Goal: Transaction & Acquisition: Purchase product/service

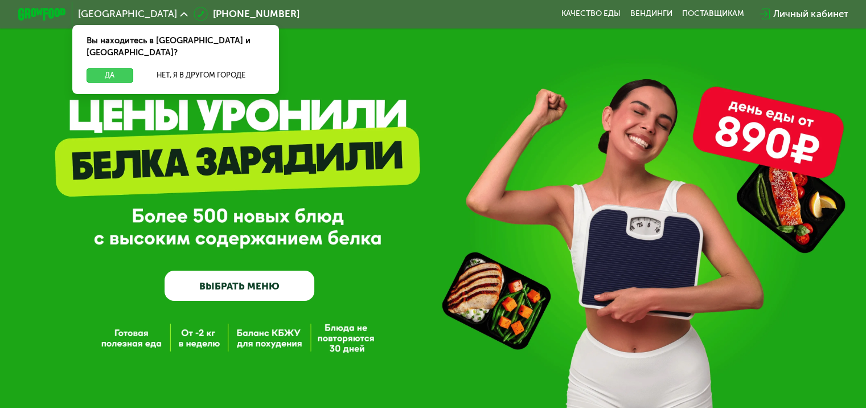
click at [113, 68] on button "Да" at bounding box center [110, 75] width 46 height 14
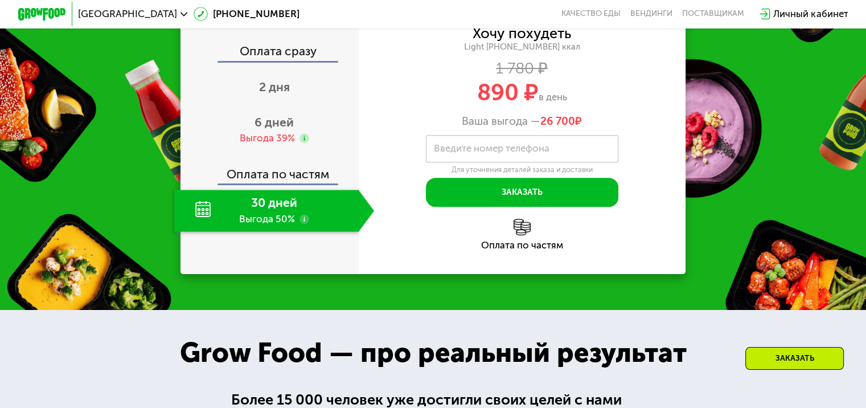
scroll to position [456, 0]
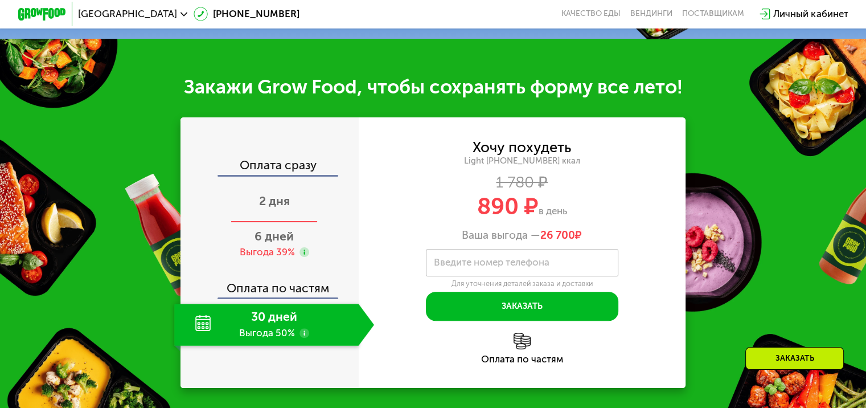
click at [279, 208] on span "2 дня" at bounding box center [274, 201] width 31 height 14
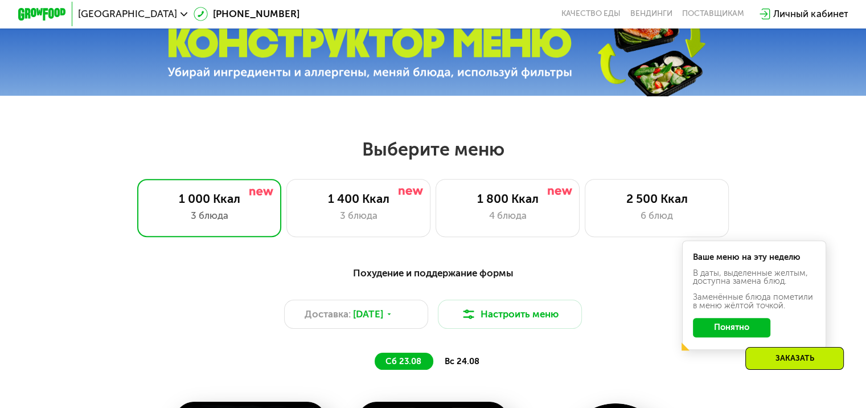
scroll to position [285, 0]
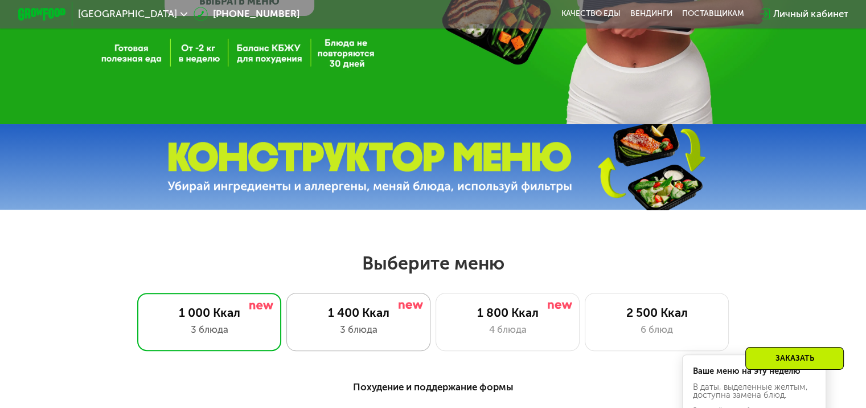
click at [436, 326] on div "1 400 Ккал 3 блюда" at bounding box center [508, 322] width 145 height 58
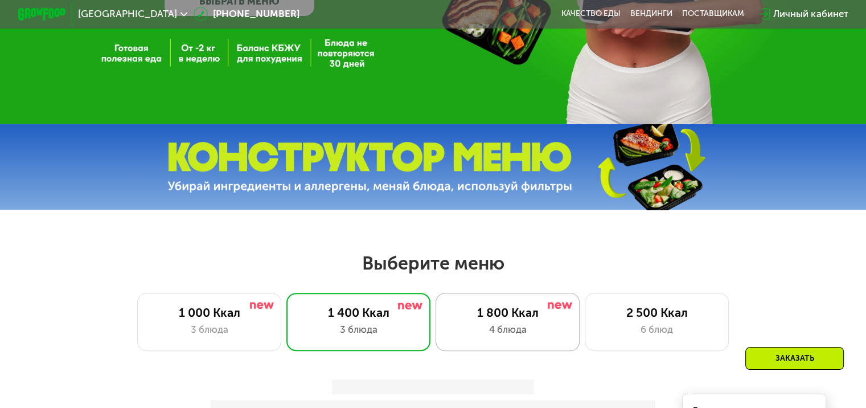
click at [472, 319] on div "1 800 Ккал" at bounding box center [507, 312] width 119 height 14
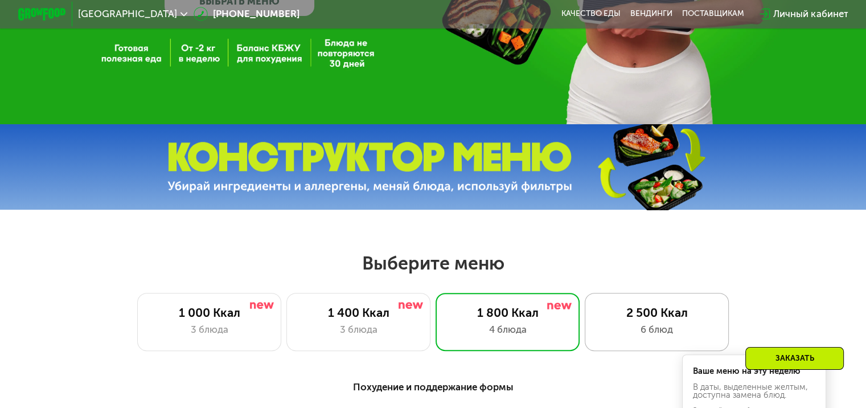
click at [608, 319] on div "2 500 Ккал" at bounding box center [656, 312] width 119 height 14
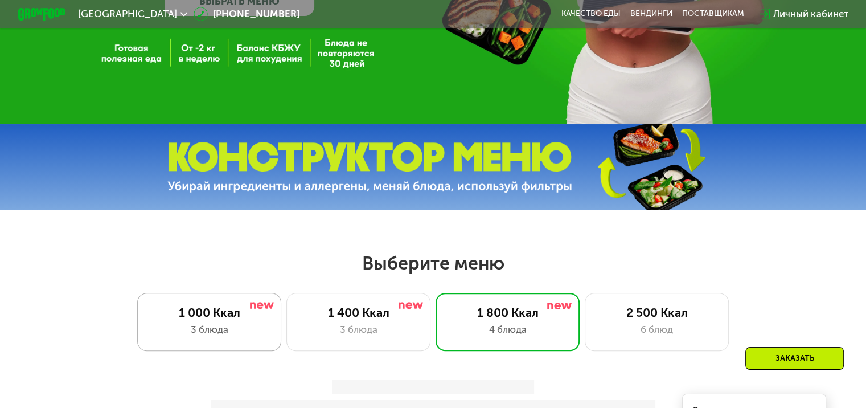
click at [195, 319] on div "1 000 Ккал" at bounding box center [209, 312] width 119 height 14
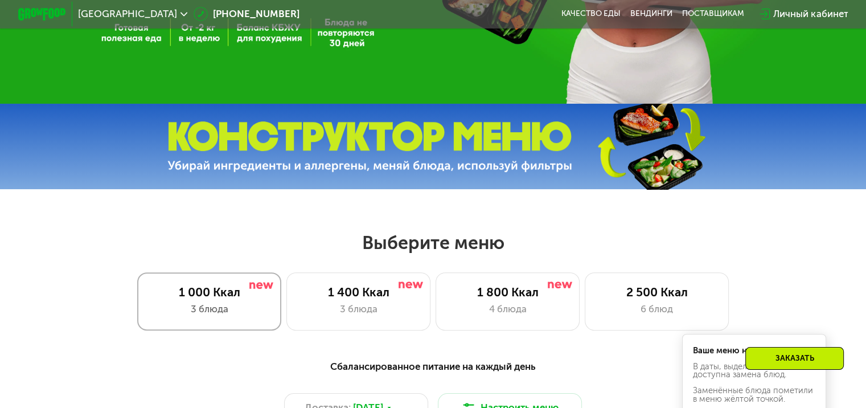
scroll to position [399, 0]
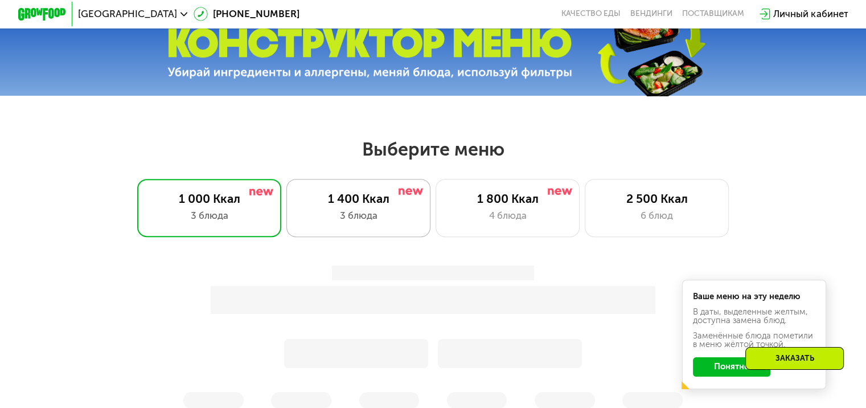
click at [331, 220] on div "3 блюда" at bounding box center [358, 215] width 119 height 14
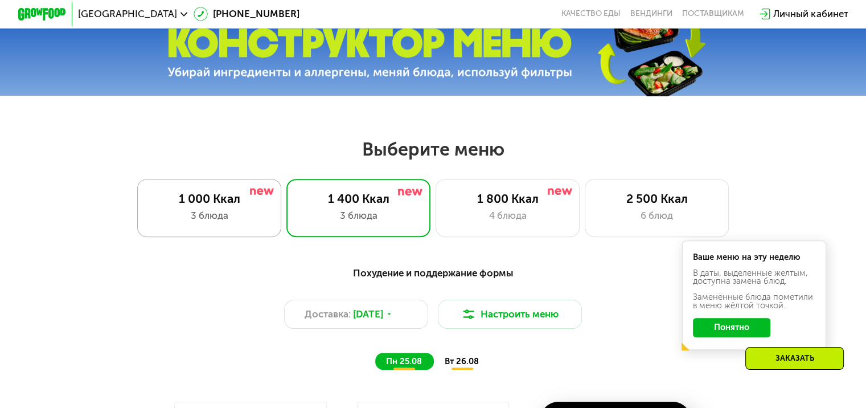
click at [255, 222] on div "3 блюда" at bounding box center [209, 215] width 119 height 14
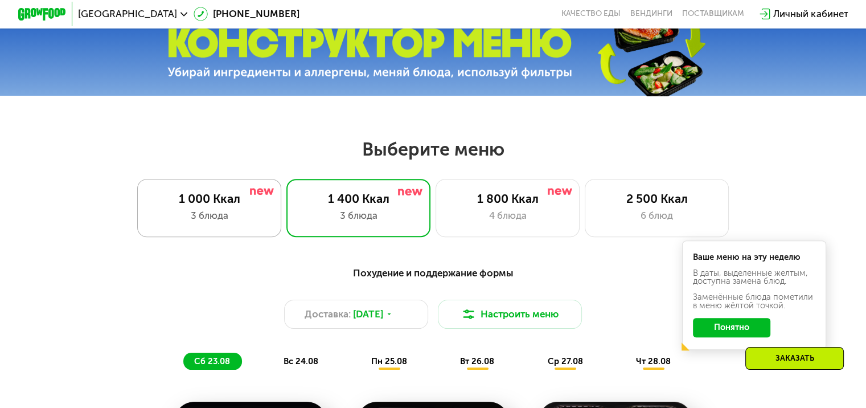
click at [232, 223] on div "3 блюда" at bounding box center [209, 215] width 119 height 14
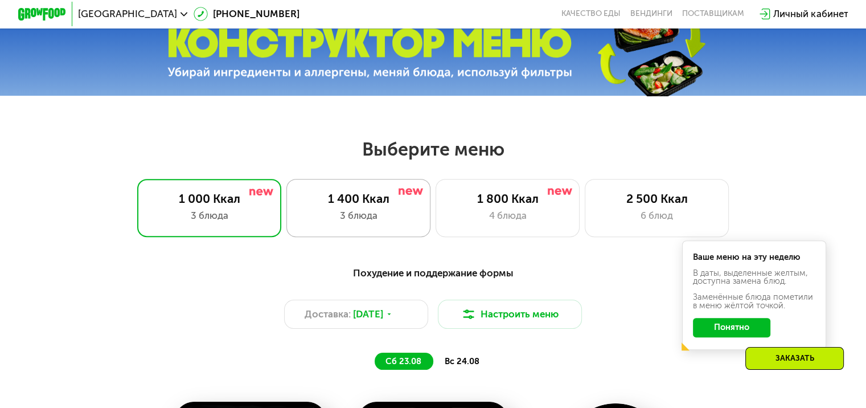
click at [314, 217] on div "3 блюда" at bounding box center [358, 215] width 119 height 14
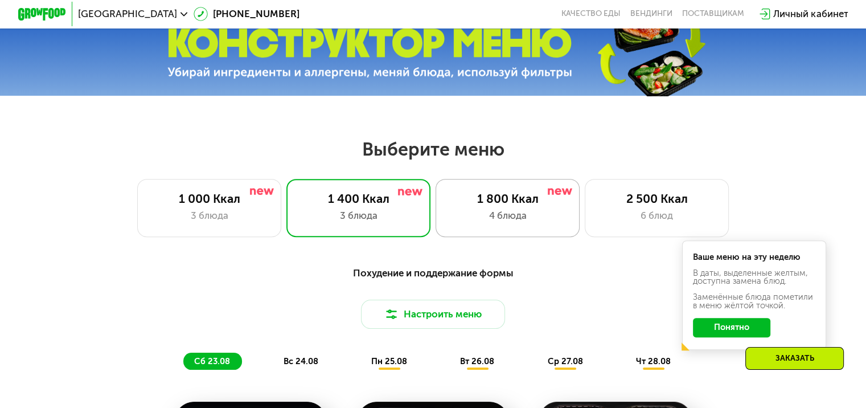
click at [585, 211] on div "1 800 Ккал 4 блюда" at bounding box center [657, 208] width 145 height 58
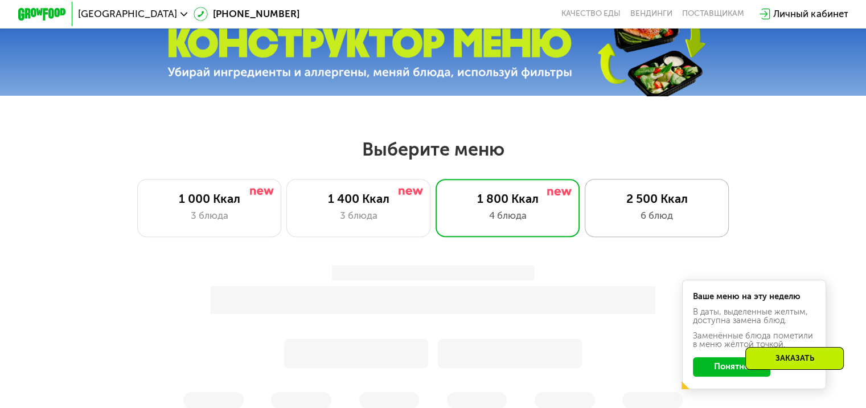
click at [622, 206] on div "2 500 Ккал" at bounding box center [656, 198] width 119 height 14
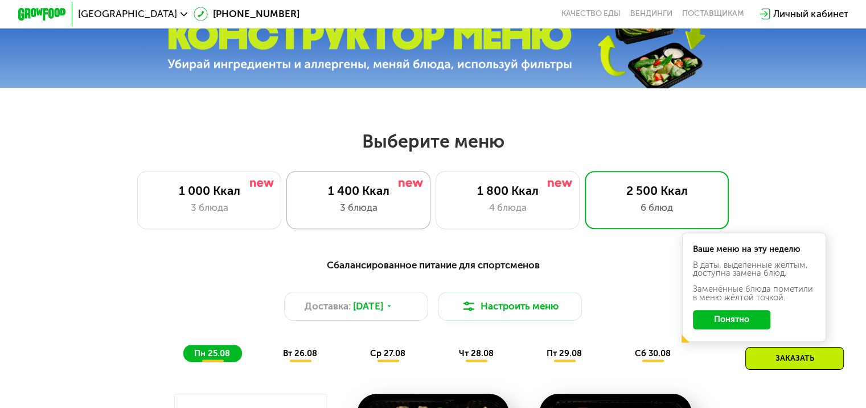
scroll to position [456, 0]
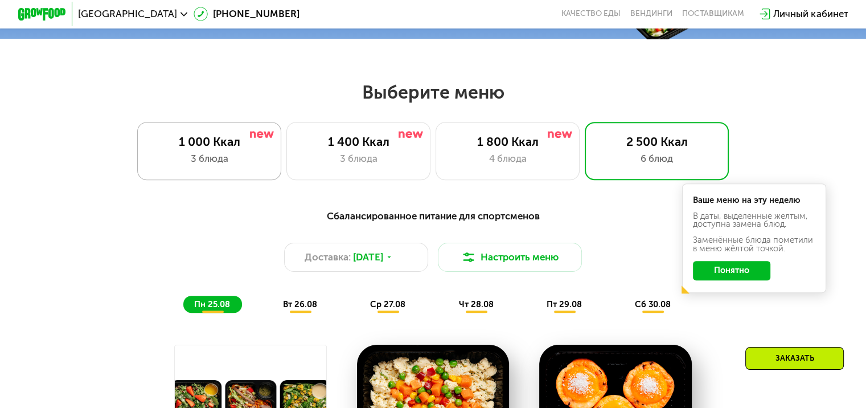
click at [228, 148] on div "1 000 Ккал" at bounding box center [209, 141] width 119 height 14
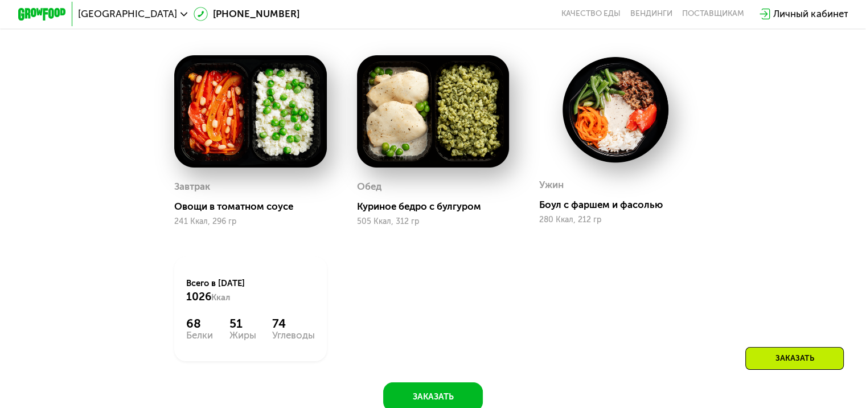
scroll to position [569, 0]
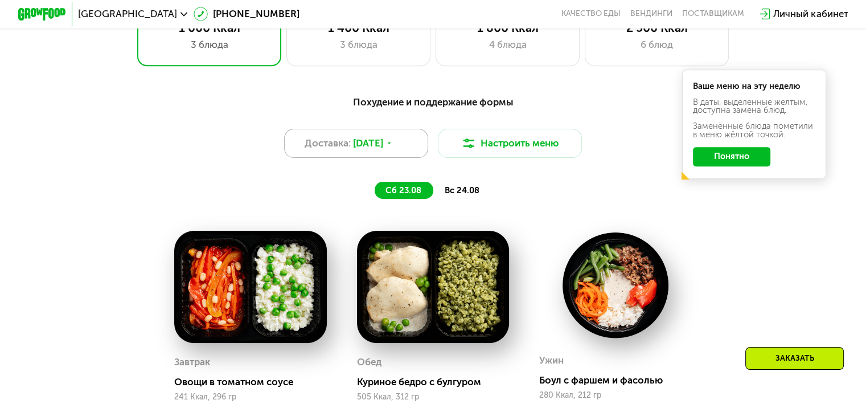
click at [369, 158] on div "Доставка: [DATE]" at bounding box center [356, 143] width 145 height 29
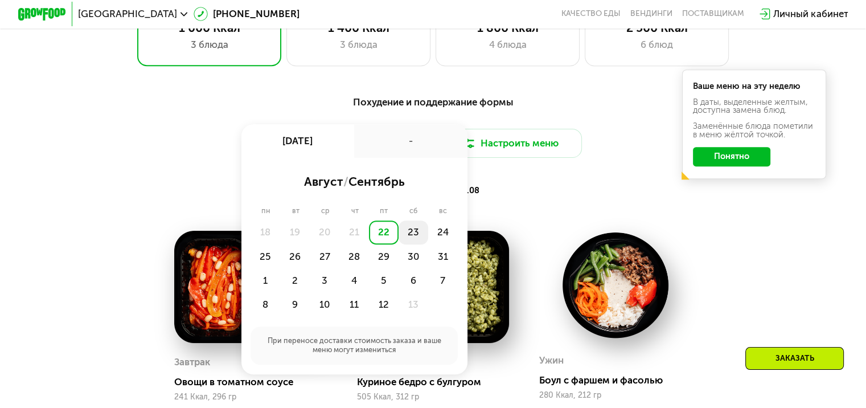
click at [428, 244] on div "23" at bounding box center [443, 232] width 30 height 24
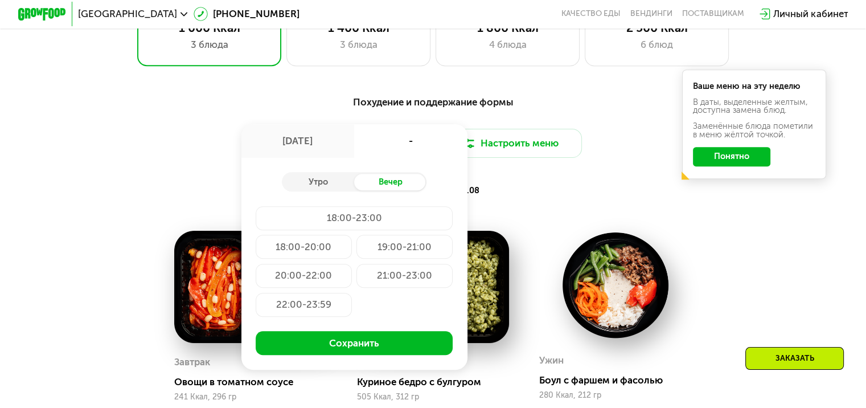
click at [497, 230] on div "Обед Куриное бедро с булгуром 505 Ккал, 312 гр" at bounding box center [433, 315] width 182 height 201
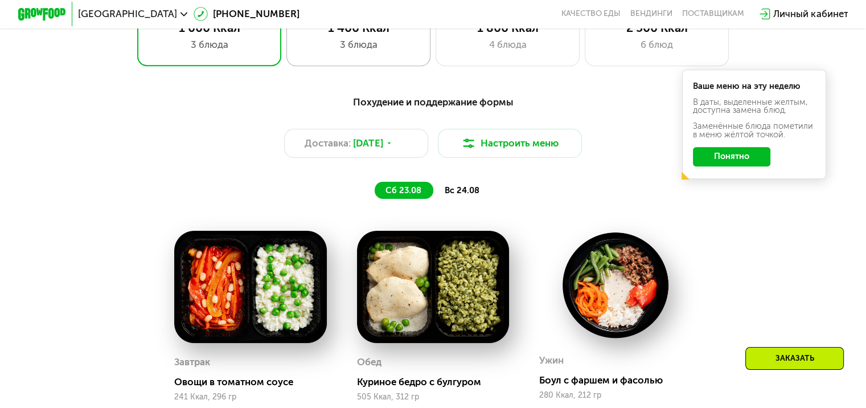
click at [436, 63] on div "1 400 Ккал 3 блюда" at bounding box center [508, 37] width 145 height 58
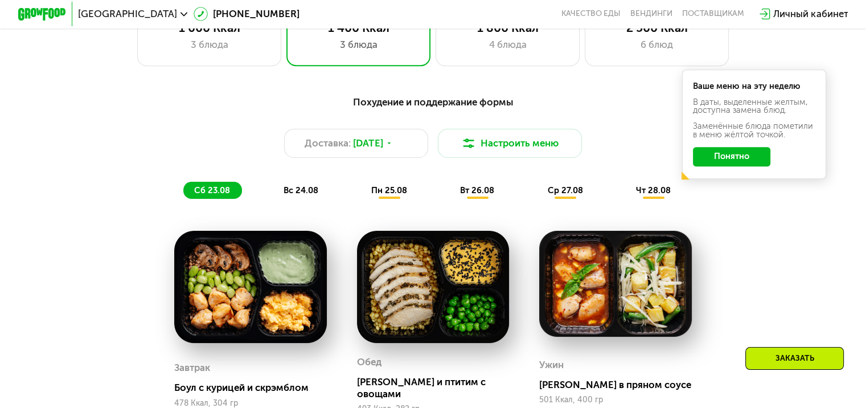
scroll to position [456, 0]
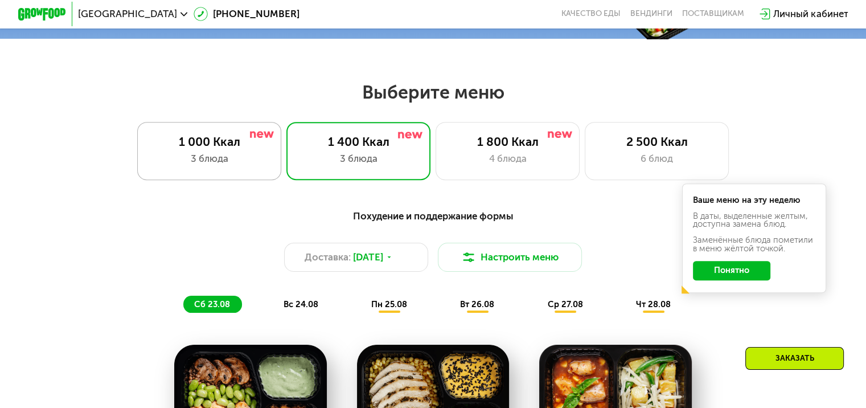
click at [239, 139] on div "1 000 Ккал" at bounding box center [209, 141] width 119 height 14
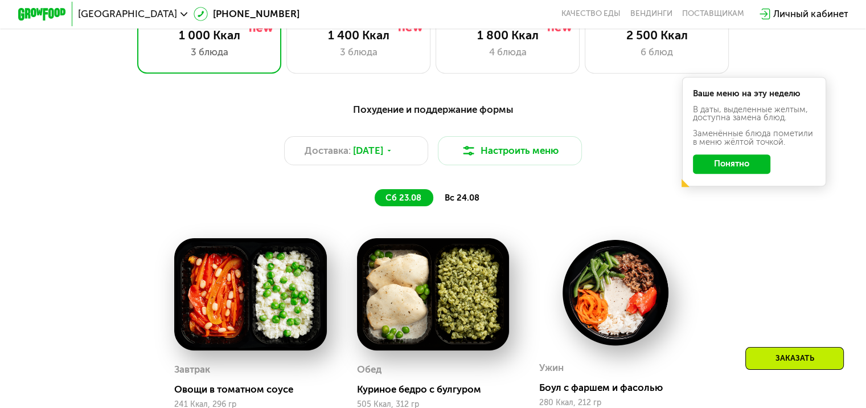
scroll to position [569, 0]
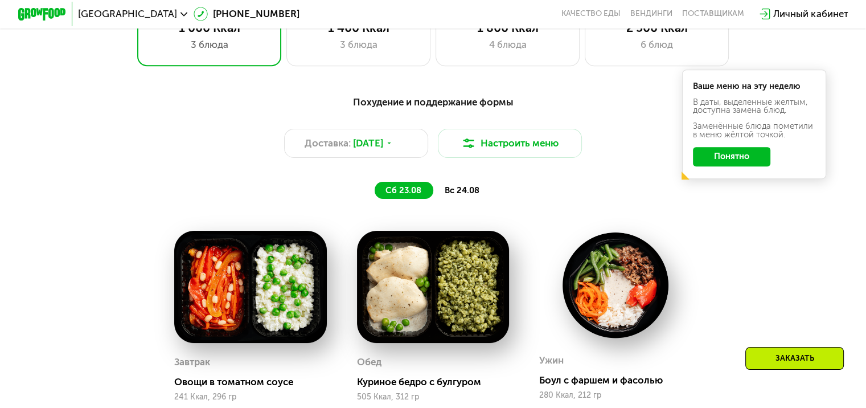
click at [473, 195] on span "вс 24.08" at bounding box center [461, 190] width 35 height 10
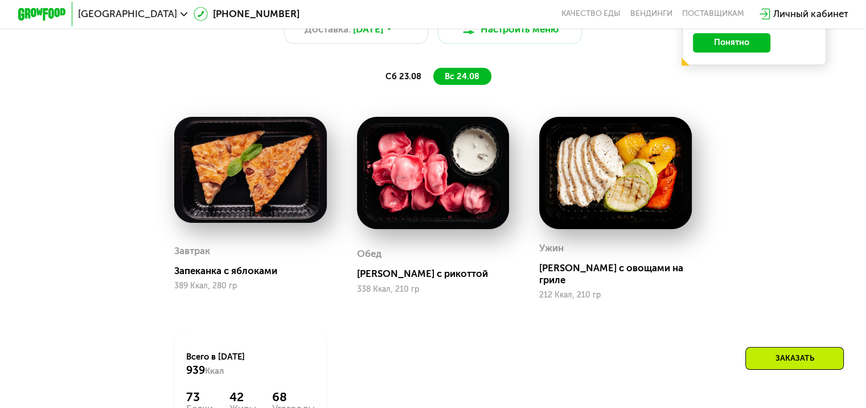
scroll to position [626, 0]
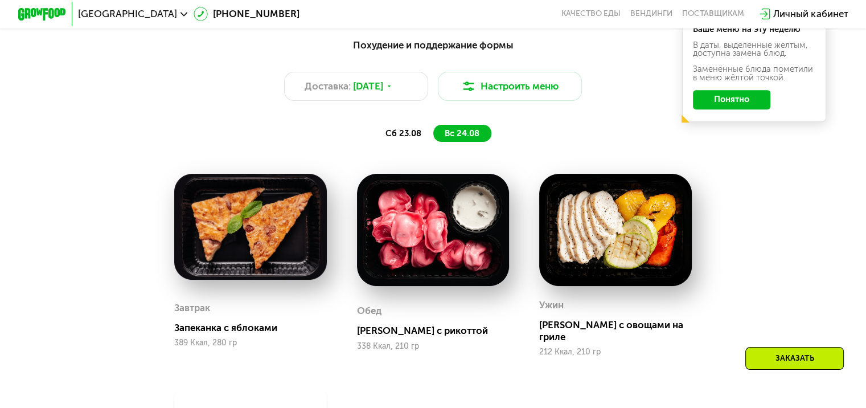
drag, startPoint x: 85, startPoint y: 257, endPoint x: 103, endPoint y: 249, distance: 19.1
click at [85, 257] on div "Похудение и поддержание формы Доставка: [DATE] Настроить меню сб 23.08 вс 24.08…" at bounding box center [433, 286] width 741 height 511
click at [395, 138] on span "сб 23.08" at bounding box center [404, 133] width 36 height 10
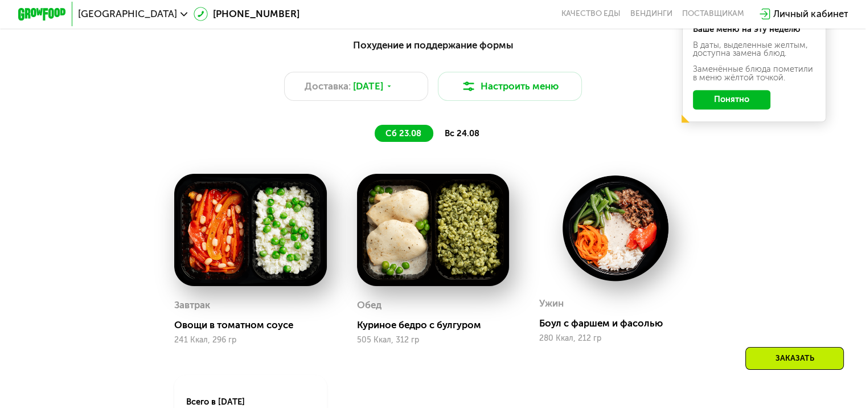
click at [447, 138] on span "вс 24.08" at bounding box center [461, 133] width 35 height 10
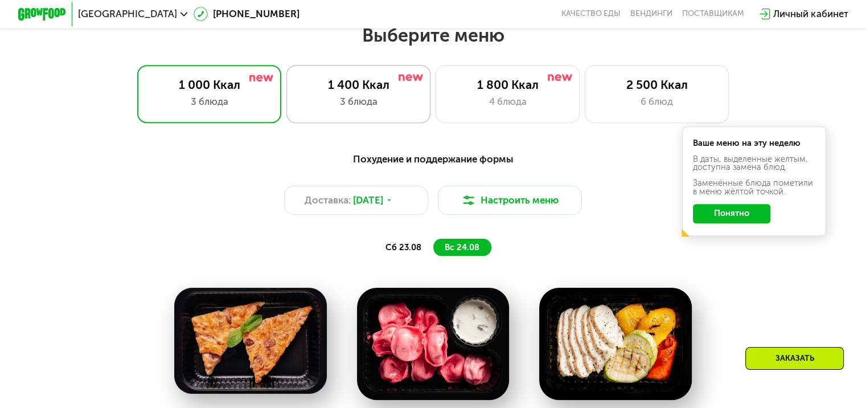
click at [360, 106] on div "3 блюда" at bounding box center [358, 102] width 119 height 14
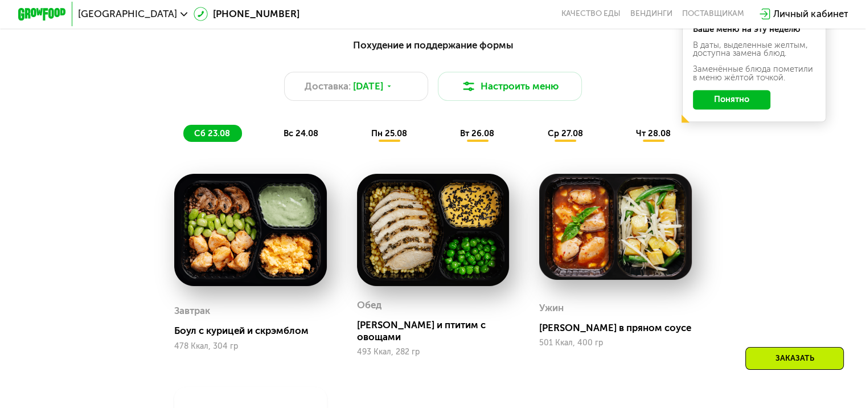
click at [360, 142] on div "вс 24.08" at bounding box center [389, 133] width 59 height 17
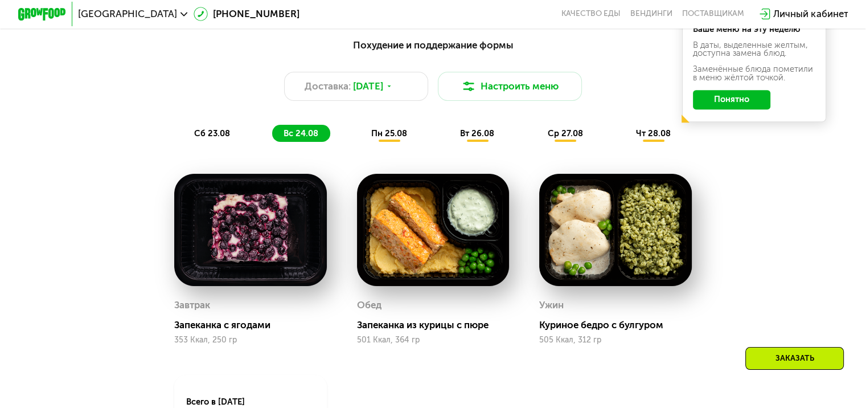
click at [394, 137] on span "пн 25.08" at bounding box center [389, 133] width 36 height 10
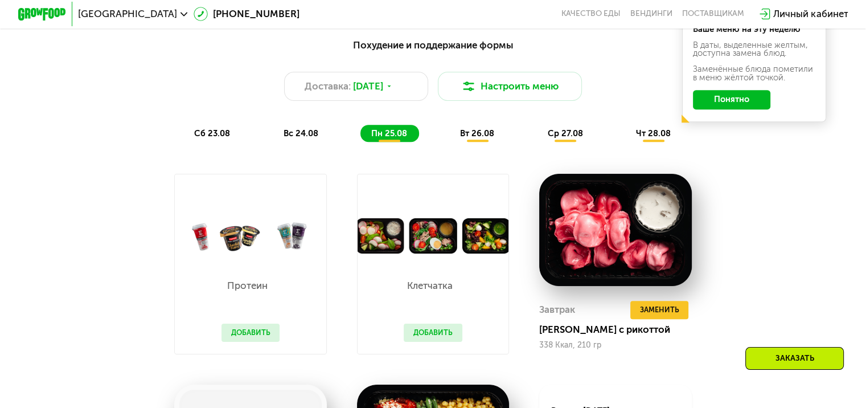
click at [478, 138] on span "вт 26.08" at bounding box center [477, 133] width 34 height 10
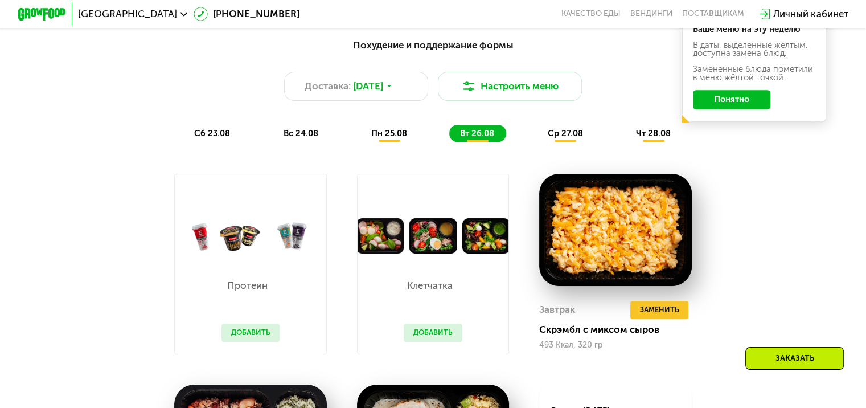
click at [625, 138] on div "ср 27.08" at bounding box center [654, 133] width 58 height 17
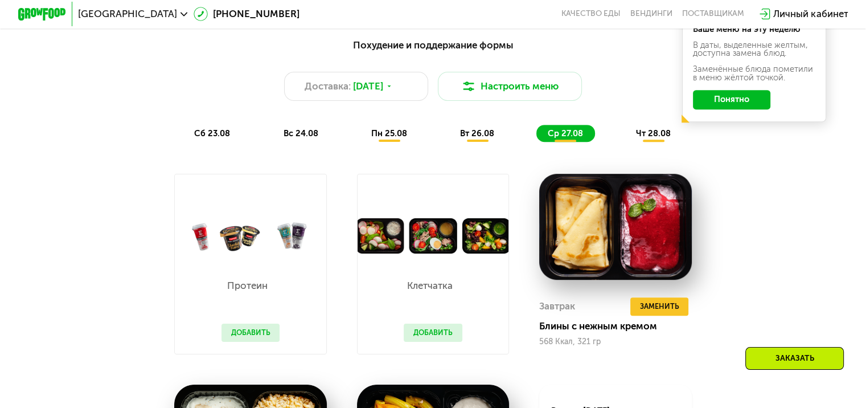
click at [434, 342] on button "Добавить" at bounding box center [433, 332] width 59 height 18
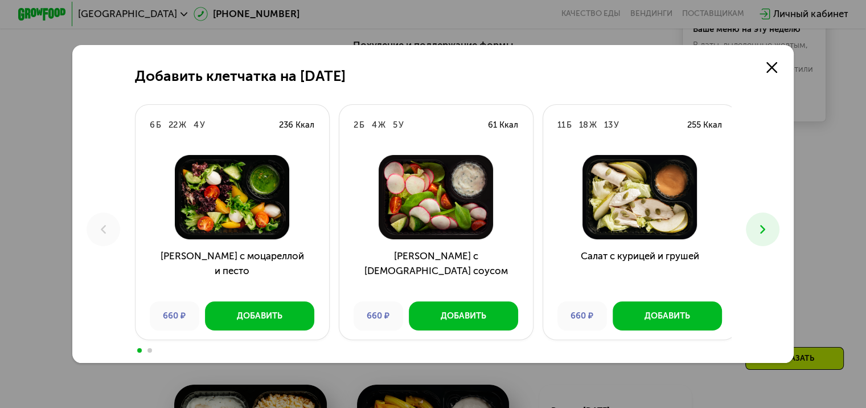
click at [437, 264] on h3 "[PERSON_NAME] с [DEMOGRAPHIC_DATA] соусом" at bounding box center [436, 270] width 194 height 43
click at [756, 226] on button at bounding box center [763, 229] width 34 height 34
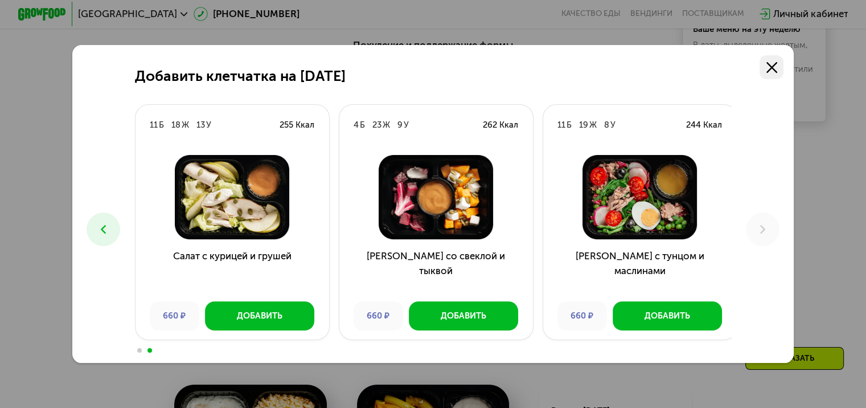
click at [777, 62] on icon at bounding box center [772, 67] width 11 height 11
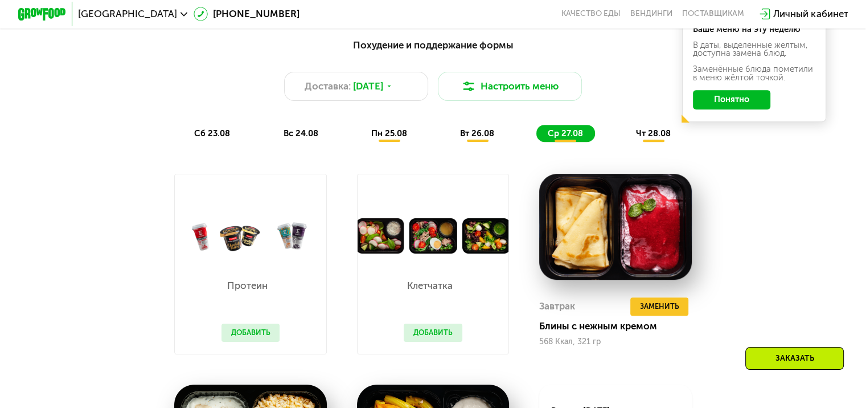
click at [640, 138] on span "чт 28.08" at bounding box center [653, 133] width 35 height 10
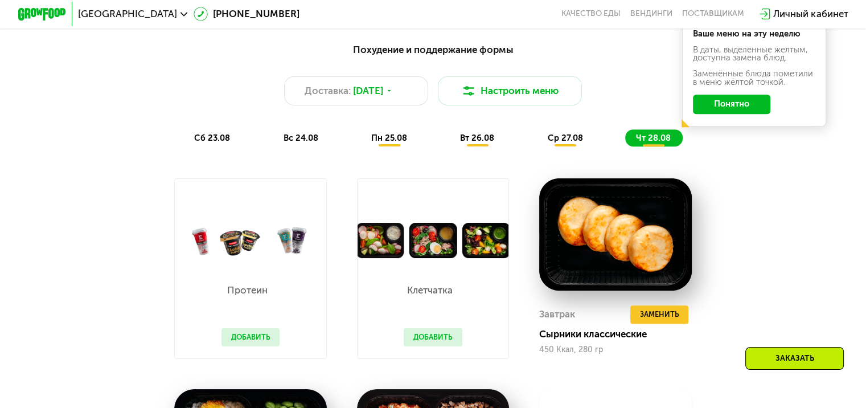
scroll to position [399, 0]
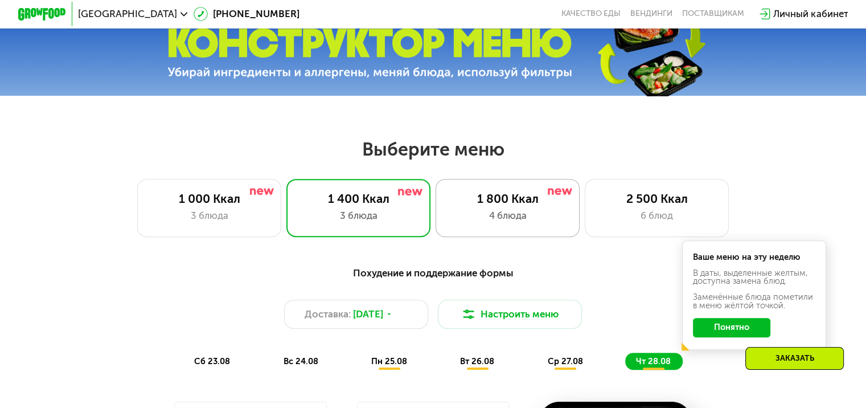
click at [490, 205] on div "1 800 Ккал" at bounding box center [507, 198] width 119 height 14
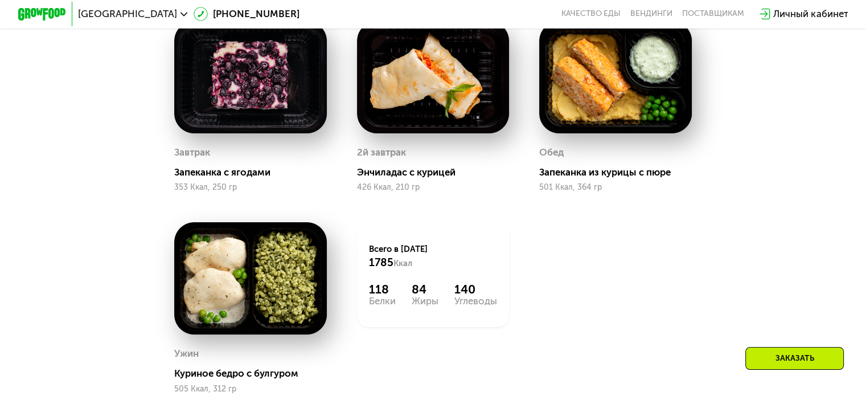
scroll to position [683, 0]
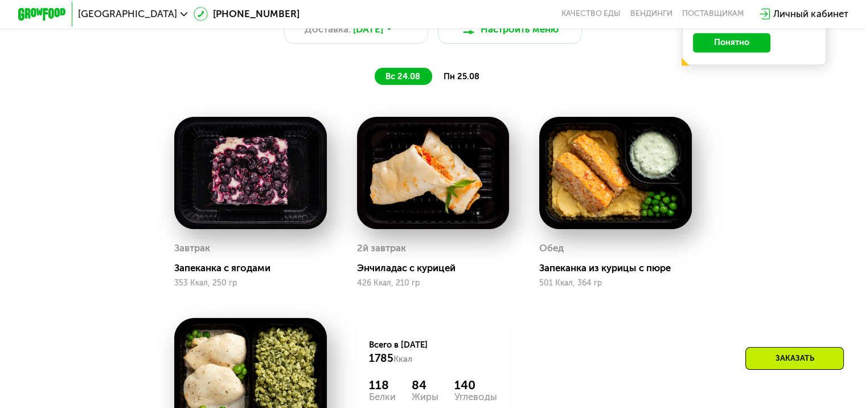
click at [462, 85] on div "пн 25.08" at bounding box center [461, 76] width 59 height 17
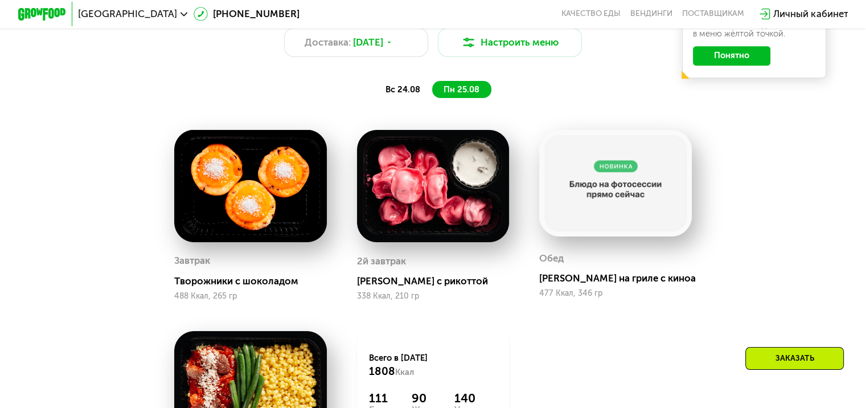
scroll to position [513, 0]
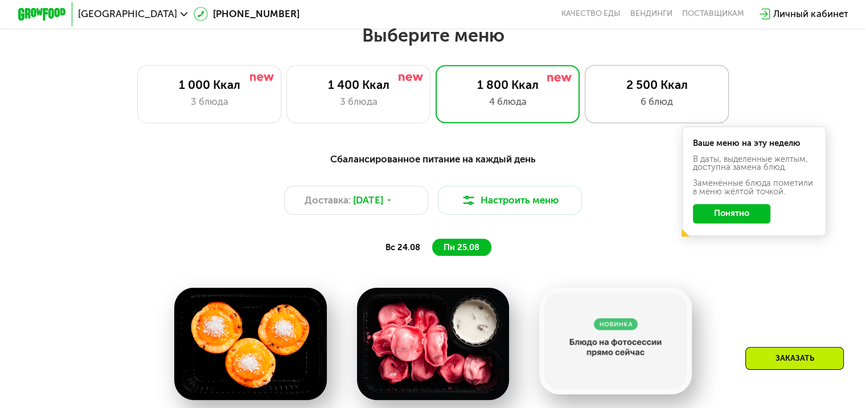
click at [619, 88] on div "2 500 Ккал" at bounding box center [656, 84] width 119 height 14
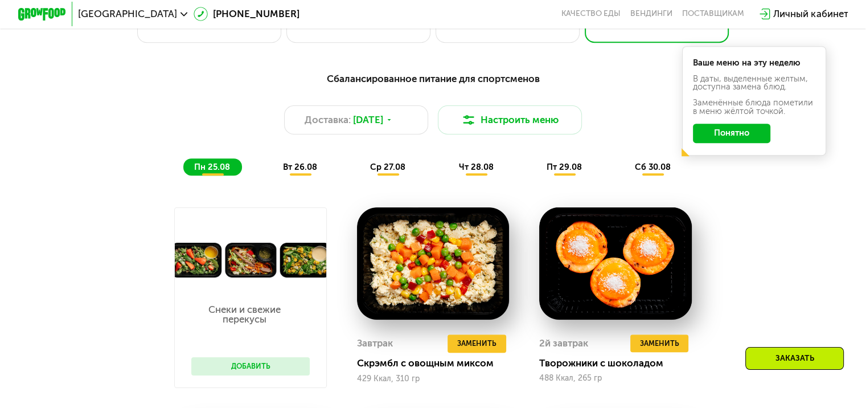
scroll to position [569, 0]
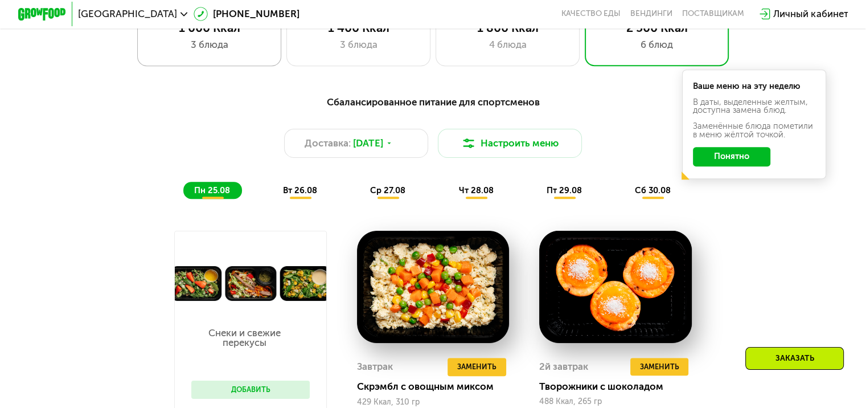
click at [249, 52] on div "3 блюда" at bounding box center [209, 45] width 119 height 14
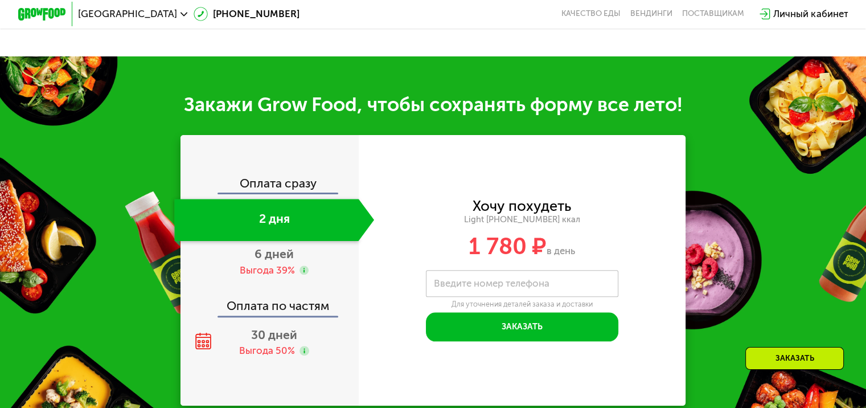
scroll to position [1196, 0]
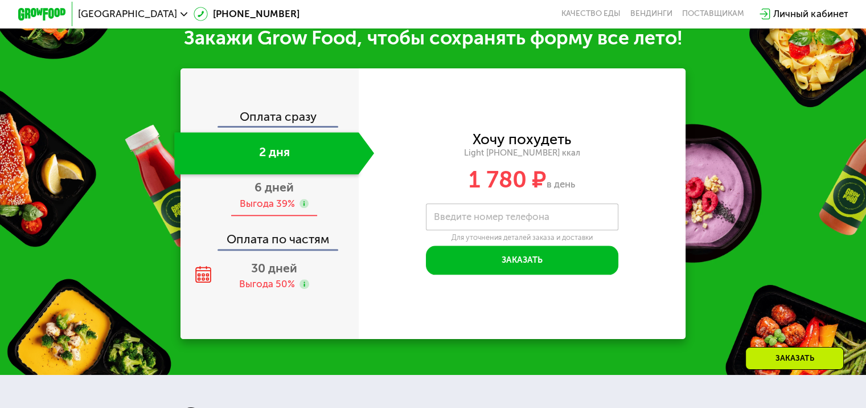
click at [278, 194] on span "6 дней" at bounding box center [274, 187] width 39 height 14
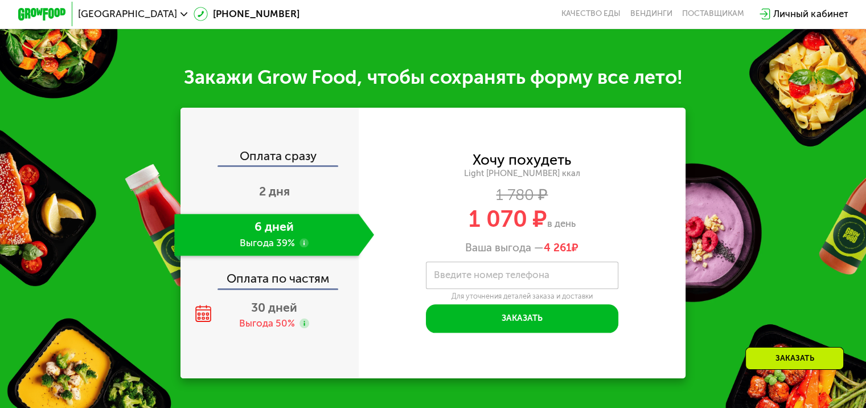
scroll to position [1253, 0]
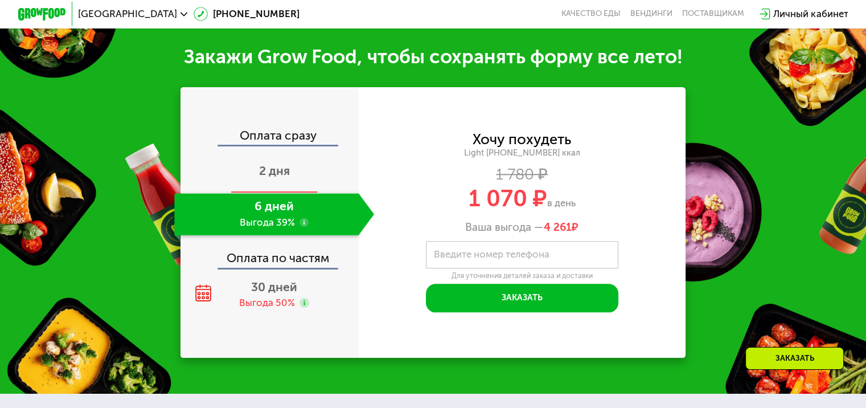
click at [279, 178] on span "2 дня" at bounding box center [274, 170] width 31 height 14
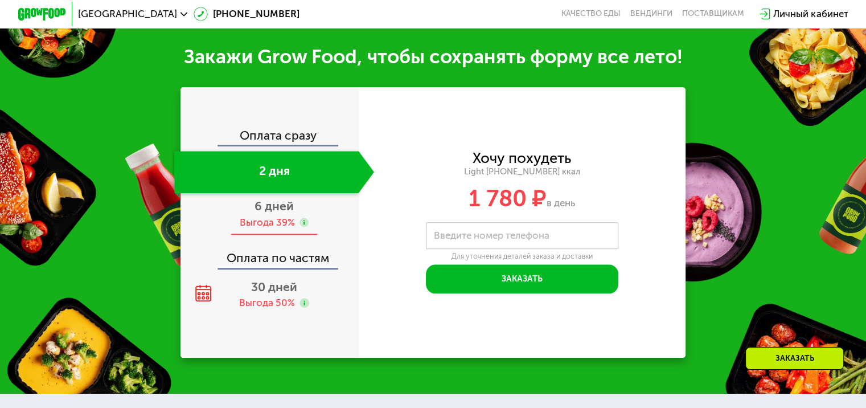
click at [319, 216] on div "6 дней Выгода 39%" at bounding box center [274, 214] width 200 height 42
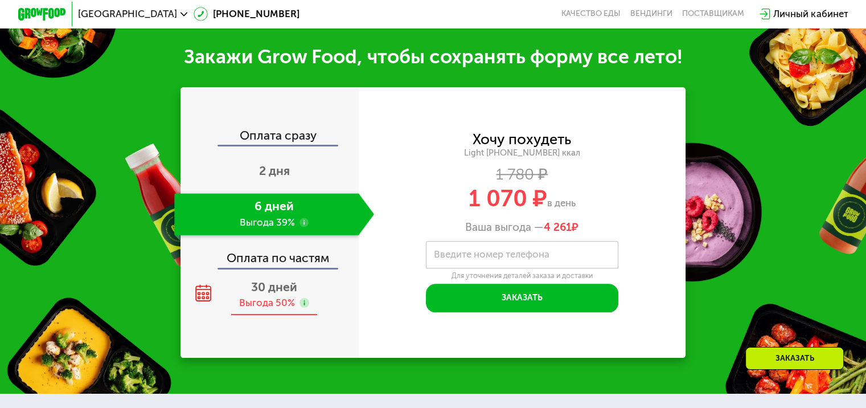
click at [265, 294] on span "30 дней" at bounding box center [274, 287] width 46 height 14
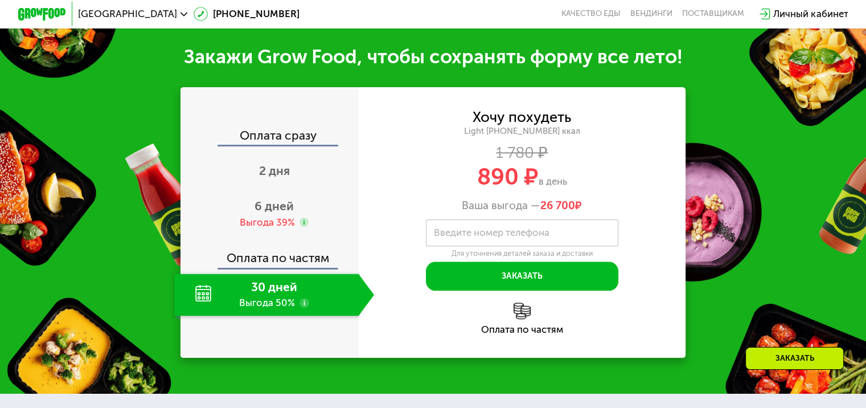
click at [273, 268] on div "Оплата по частям" at bounding box center [270, 254] width 177 height 28
click at [284, 268] on div "Оплата по частям" at bounding box center [270, 254] width 177 height 28
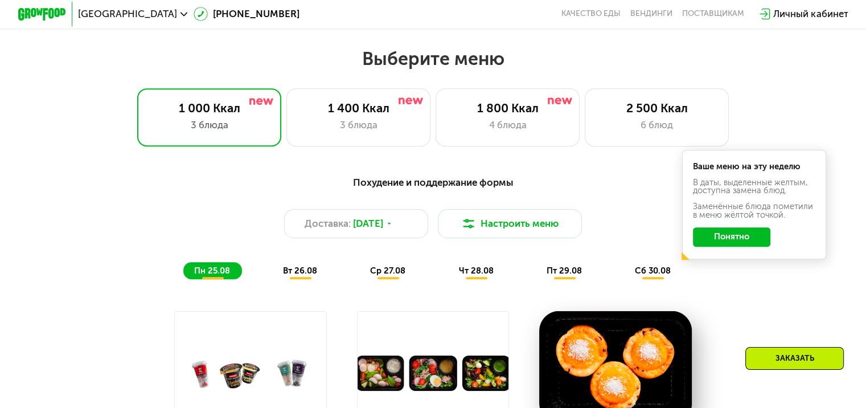
scroll to position [399, 0]
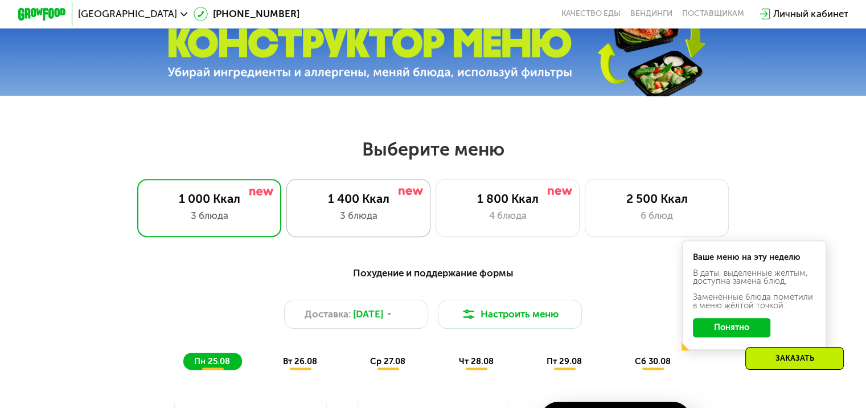
click at [308, 223] on div "3 блюда" at bounding box center [358, 215] width 119 height 14
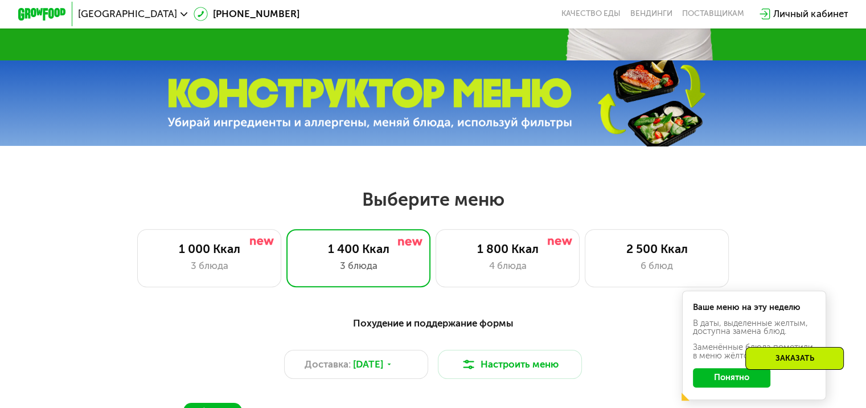
scroll to position [285, 0]
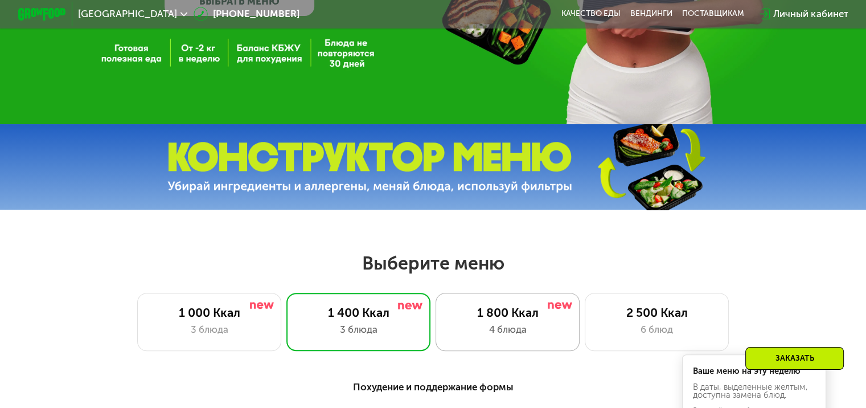
click at [585, 344] on div "1 800 Ккал 4 блюда" at bounding box center [657, 322] width 145 height 58
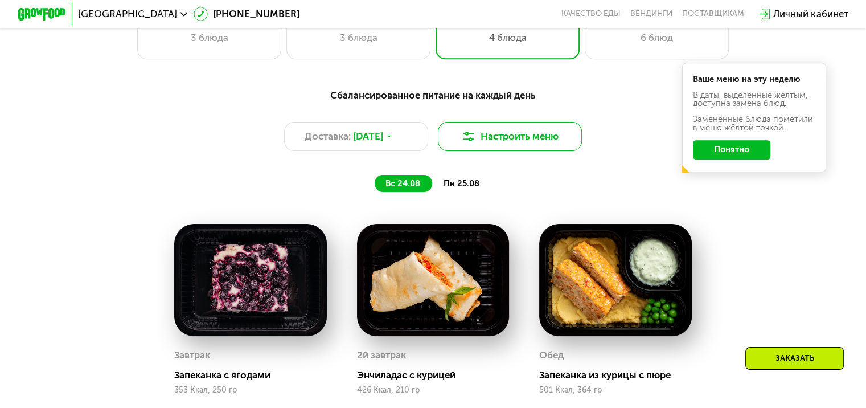
scroll to position [456, 0]
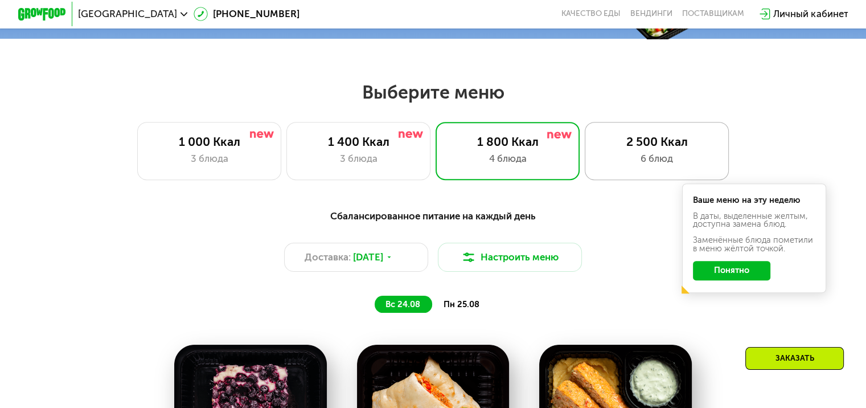
click at [614, 166] on div "6 блюд" at bounding box center [656, 158] width 119 height 14
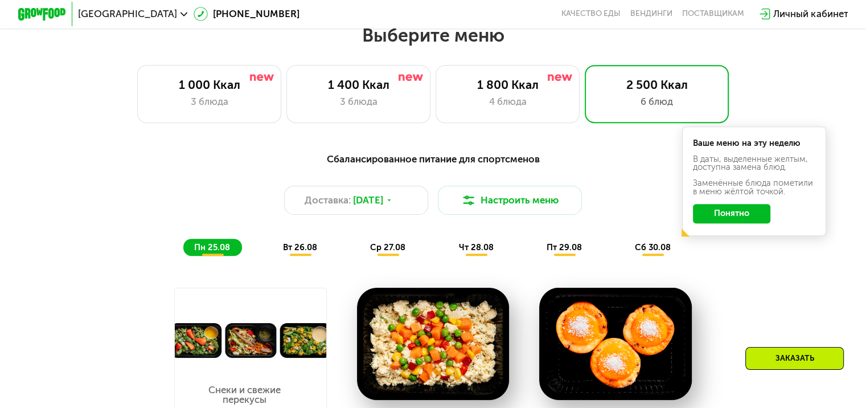
scroll to position [285, 0]
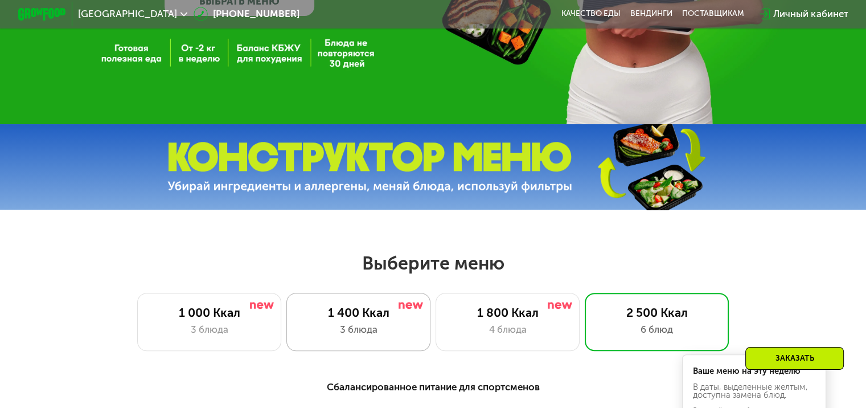
click at [436, 300] on div "1 400 Ккал 3 блюда" at bounding box center [508, 322] width 145 height 58
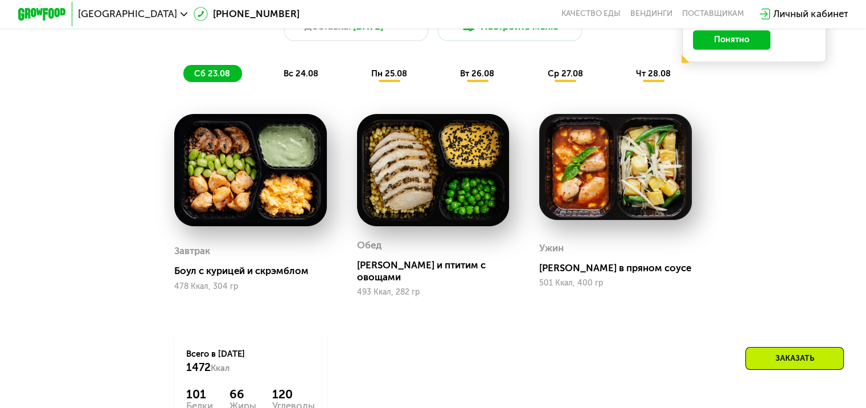
scroll to position [740, 0]
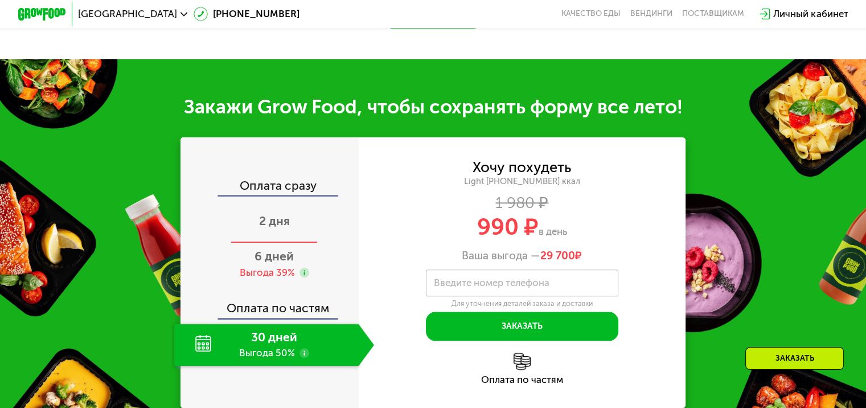
click at [293, 221] on div "2 дня" at bounding box center [274, 222] width 200 height 42
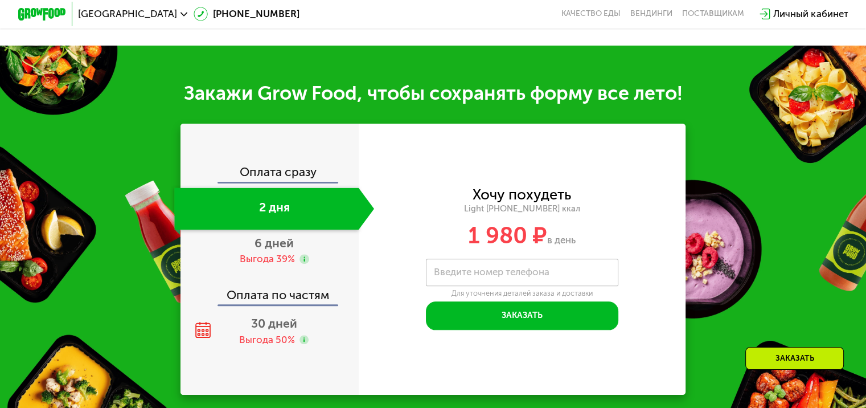
scroll to position [1215, 0]
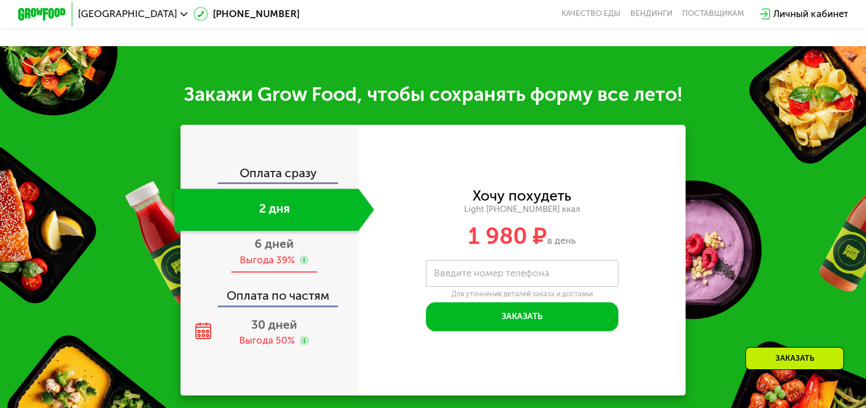
click at [267, 251] on span "6 дней" at bounding box center [274, 243] width 39 height 14
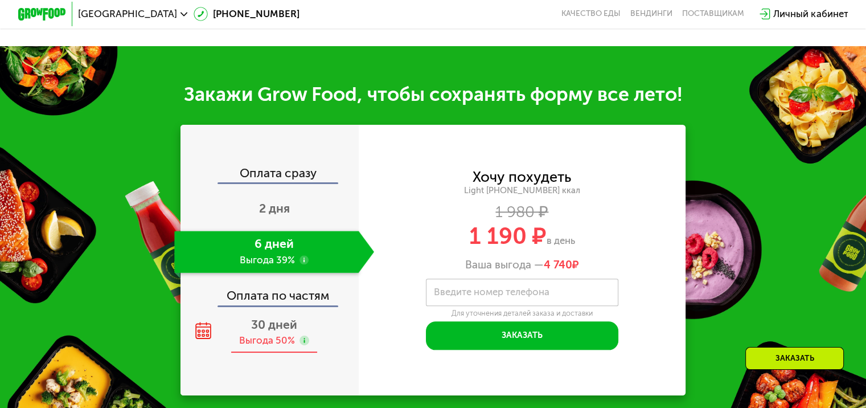
click at [316, 343] on div "30 дней Выгода 50%" at bounding box center [274, 332] width 200 height 42
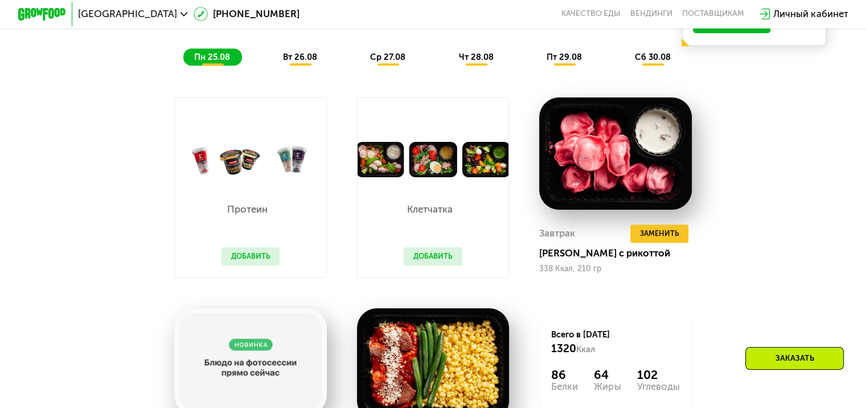
scroll to position [475, 0]
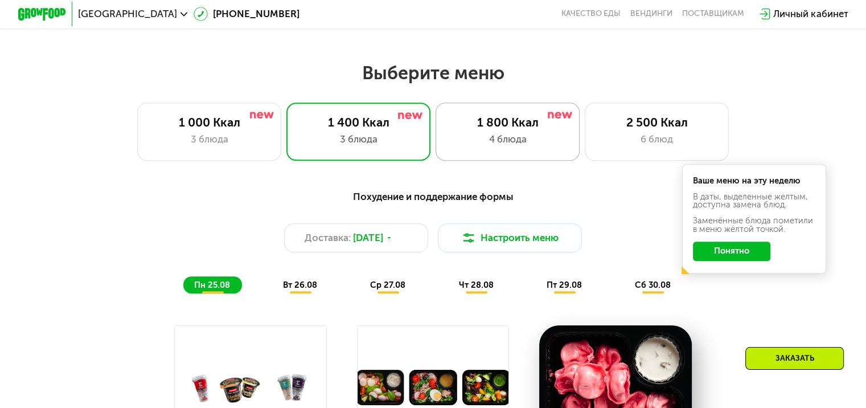
click at [508, 145] on div "4 блюда" at bounding box center [507, 139] width 119 height 14
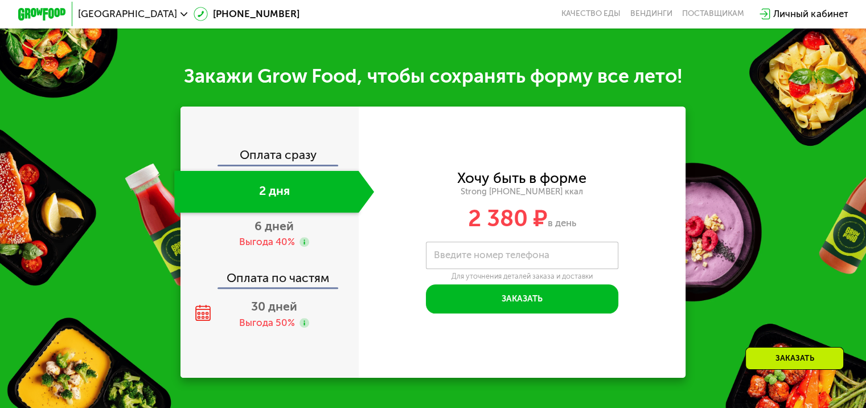
scroll to position [1272, 0]
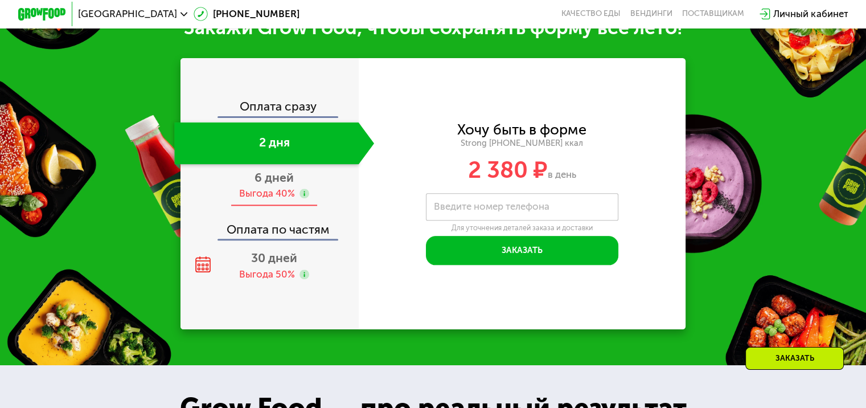
click at [285, 185] on span "6 дней" at bounding box center [274, 177] width 39 height 14
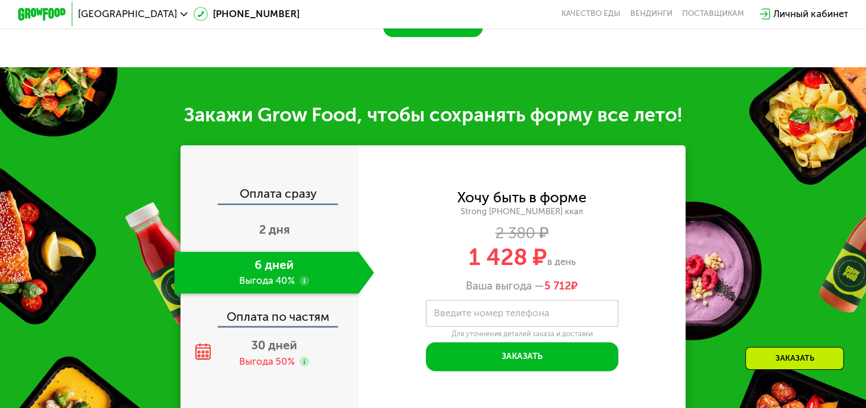
scroll to position [1417, 0]
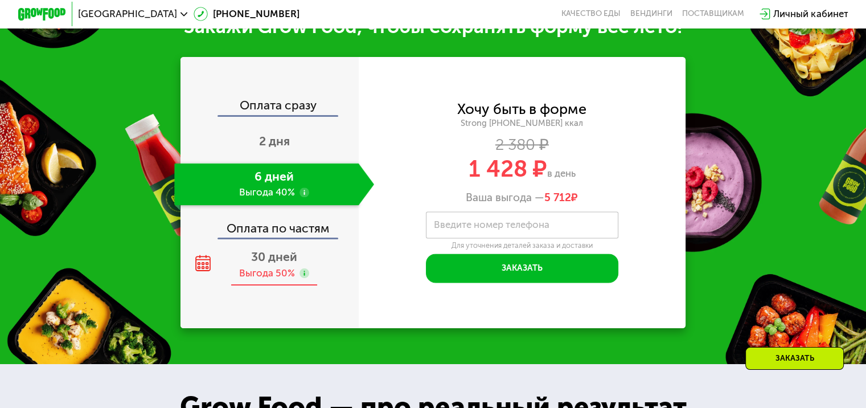
click at [285, 264] on span "30 дней" at bounding box center [274, 256] width 46 height 14
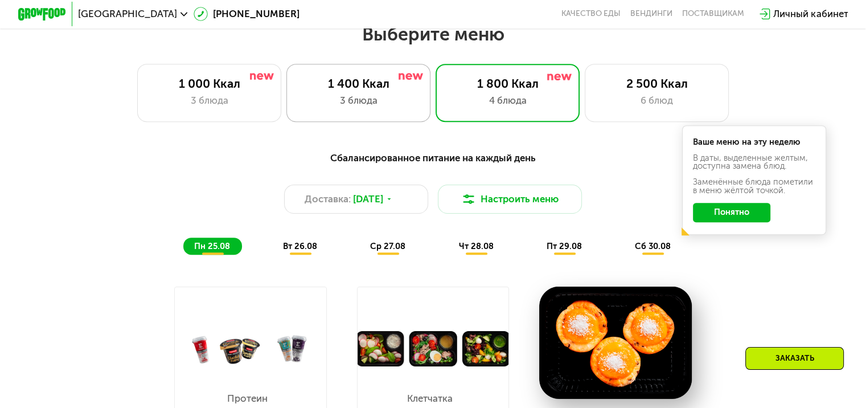
scroll to position [506, 0]
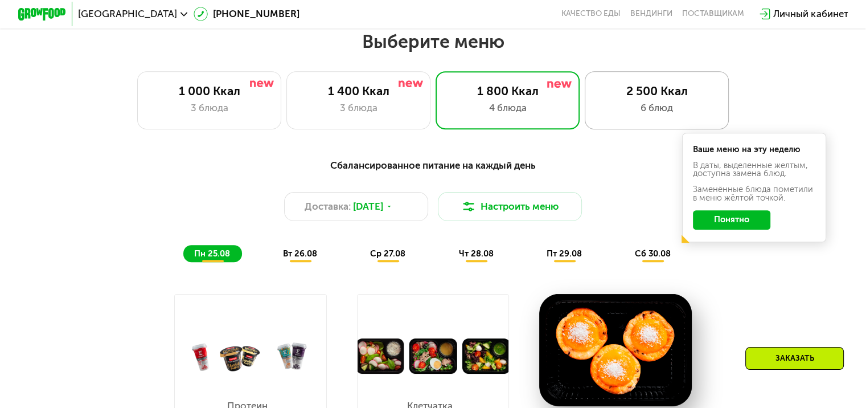
click at [621, 104] on div "2 500 Ккал 6 блюд" at bounding box center [657, 100] width 145 height 58
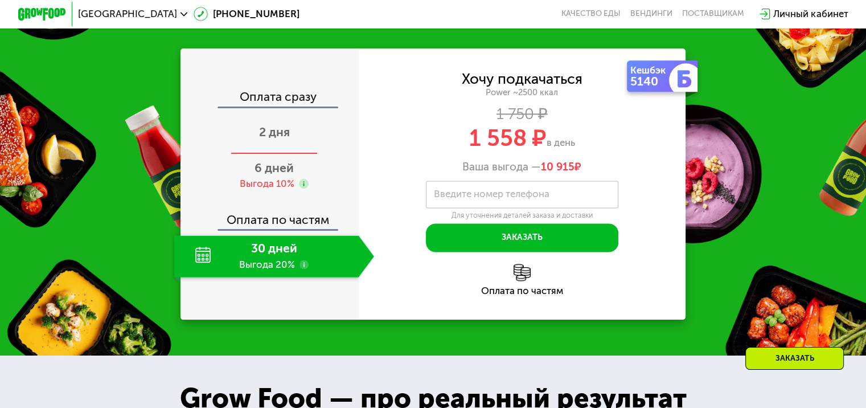
click at [298, 154] on div "2 дня" at bounding box center [274, 133] width 200 height 42
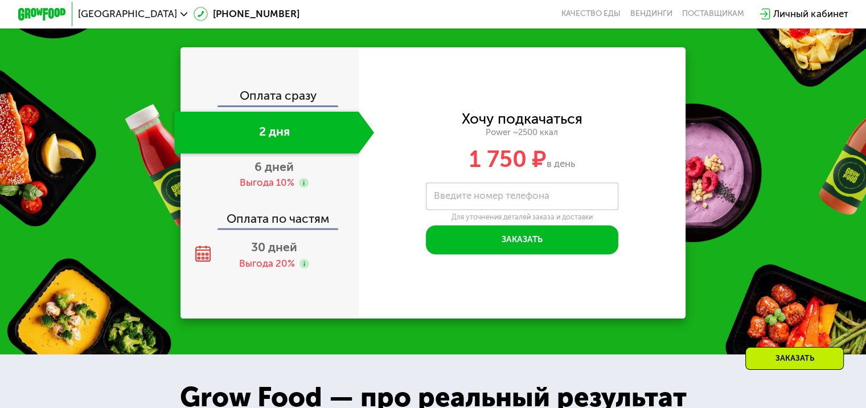
scroll to position [1505, 0]
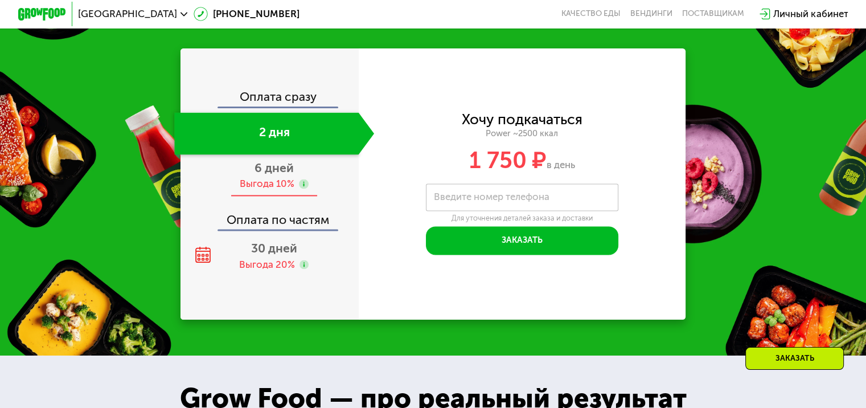
click at [326, 183] on div "6 дней Выгода 10%" at bounding box center [274, 175] width 200 height 42
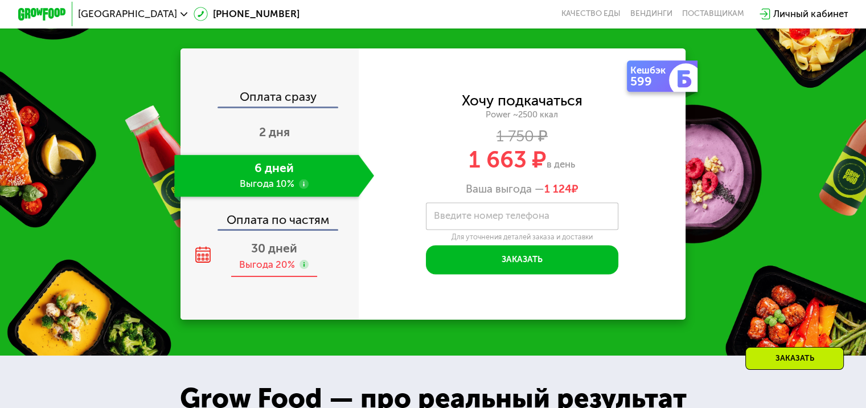
click at [304, 262] on div "30 дней Выгода 20%" at bounding box center [274, 256] width 200 height 42
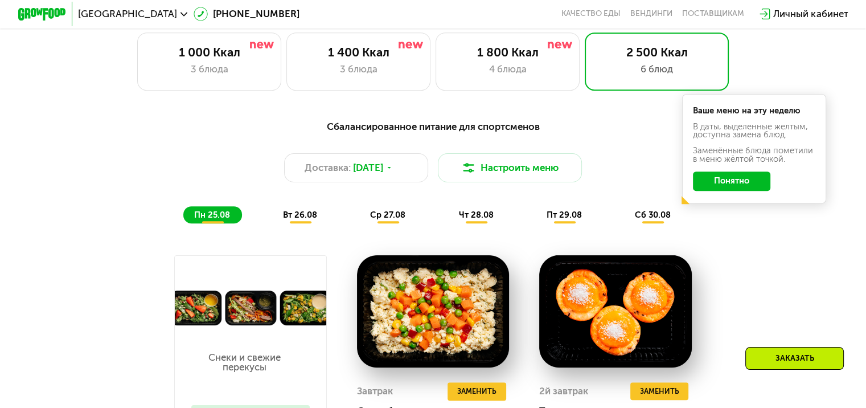
scroll to position [480, 0]
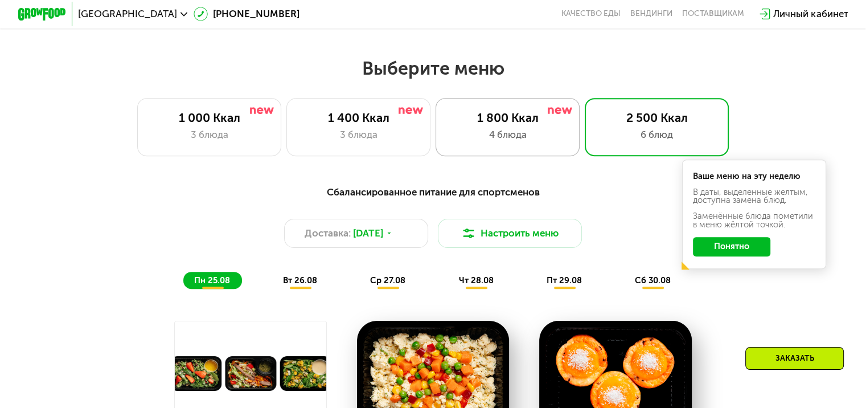
click at [545, 133] on div "4 блюда" at bounding box center [507, 135] width 119 height 14
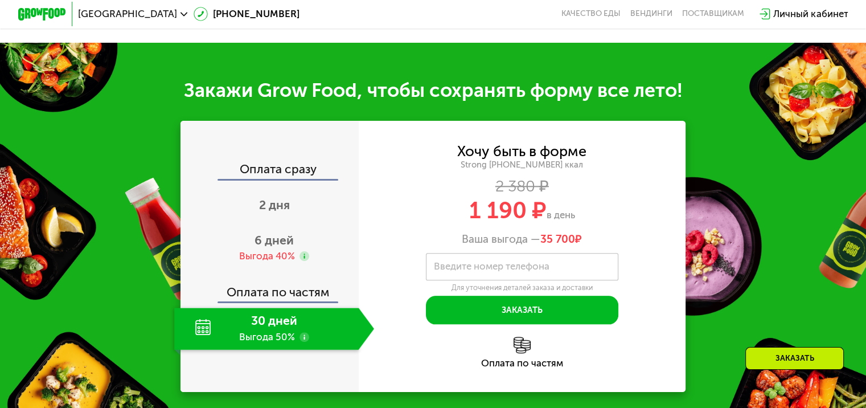
scroll to position [1334, 0]
